Goal: Transaction & Acquisition: Purchase product/service

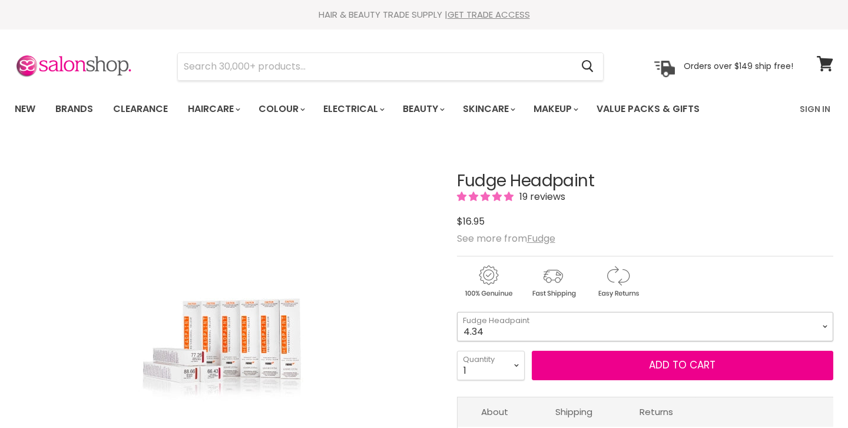
click at [824, 327] on select "4.34 4.6 4.62 5.0 5.00 5.22 5.23 5.3 5.4 5.5 5.73 6.00 6.3 6.34 6.35" at bounding box center [645, 326] width 376 height 29
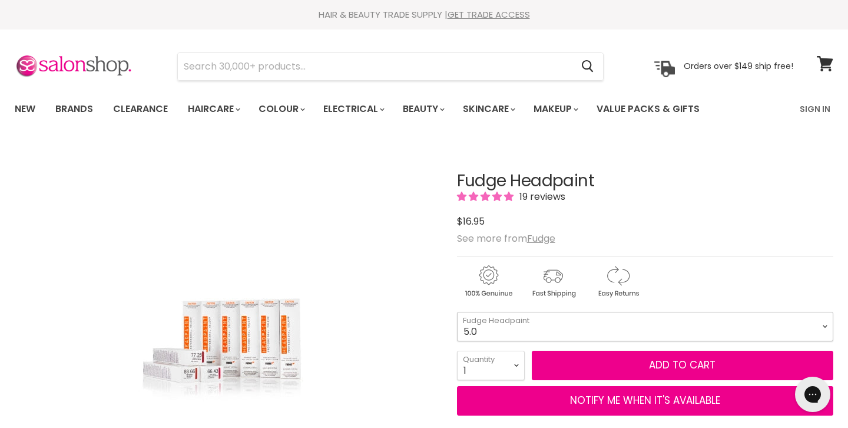
select select "5.0"
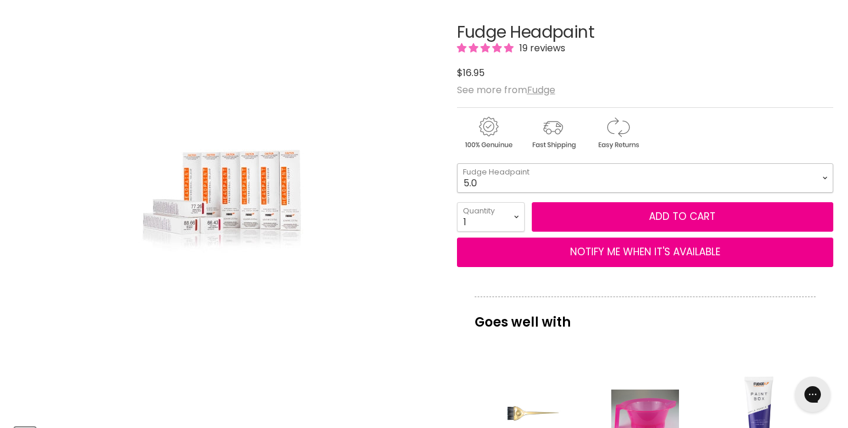
scroll to position [159, 0]
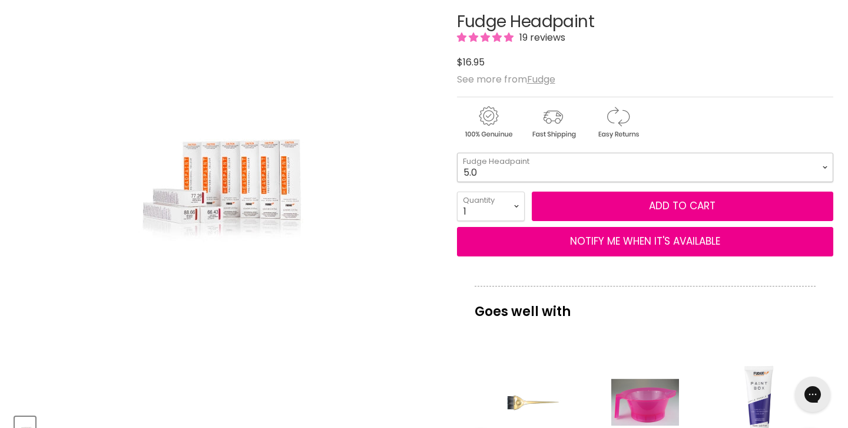
click at [826, 174] on select "4.34 4.6 4.62 5.0 5.00 5.22 5.23 5.3 5.4 5.5 5.73 6.00 6.3 6.34 6.35" at bounding box center [645, 167] width 376 height 29
click at [518, 206] on select "1 2 3 4 5 6 7 8 9 10+" at bounding box center [491, 205] width 68 height 29
select select "4"
type input "4"
